Goal: Task Accomplishment & Management: Use online tool/utility

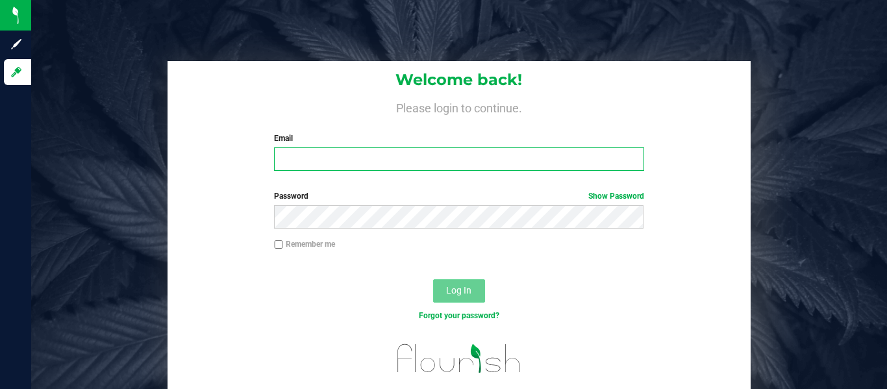
type input "[PERSON_NAME][EMAIL_ADDRESS][DOMAIN_NAME]"
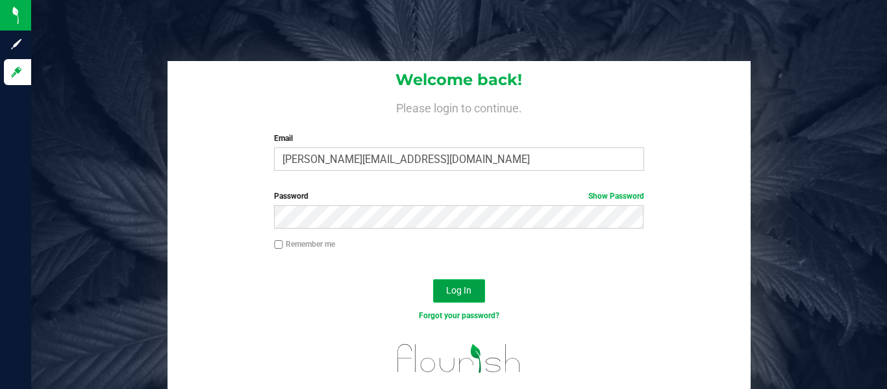
click at [461, 295] on span "Log In" at bounding box center [458, 290] width 25 height 10
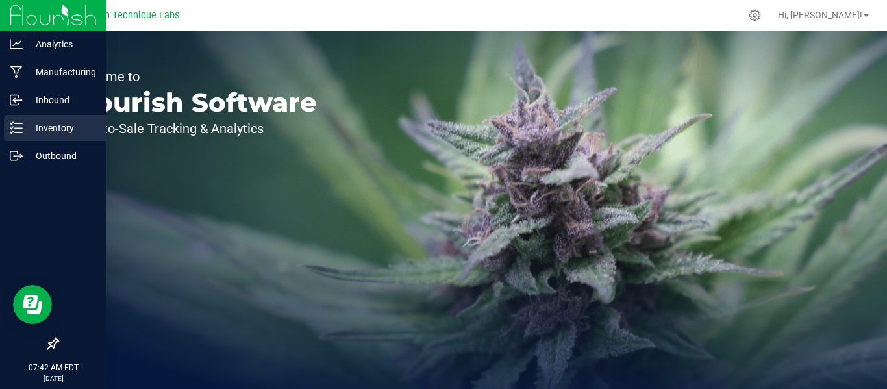
click at [15, 128] on line at bounding box center [18, 128] width 7 height 0
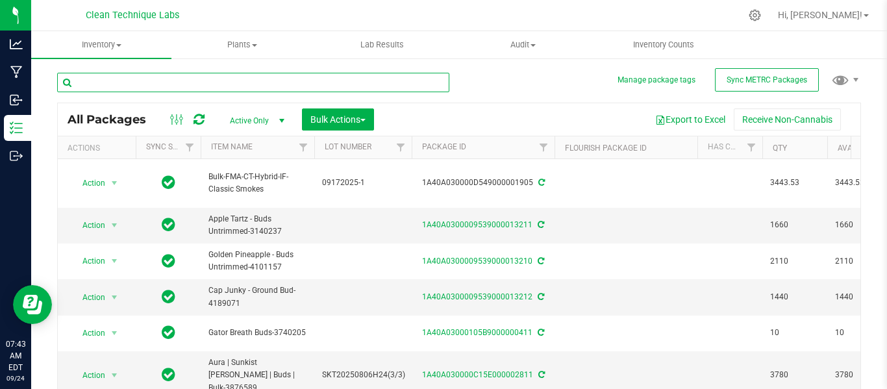
click at [233, 88] on input "text" at bounding box center [253, 82] width 392 height 19
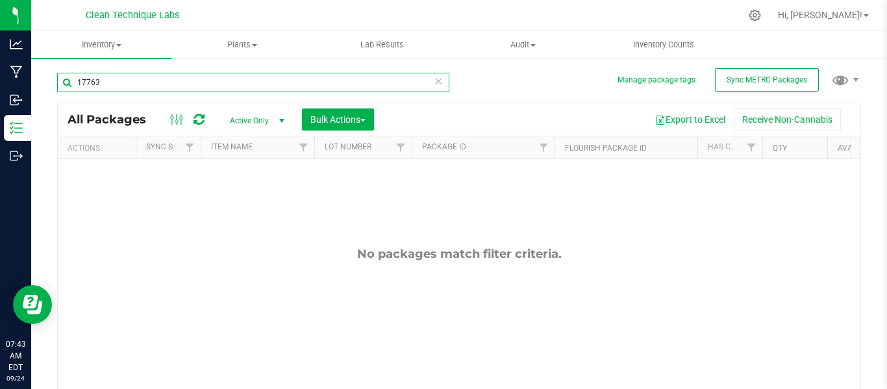
type input "17763"
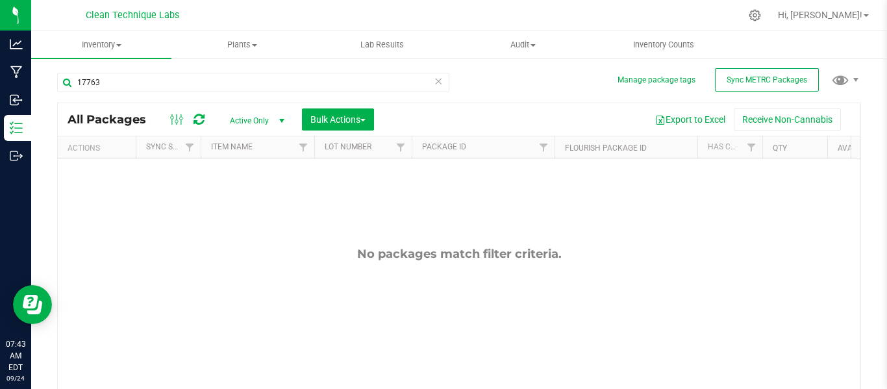
click at [253, 117] on span "Active Only" at bounding box center [254, 121] width 71 height 18
click at [242, 199] on li "All" at bounding box center [254, 199] width 70 height 19
